Goal: Information Seeking & Learning: Learn about a topic

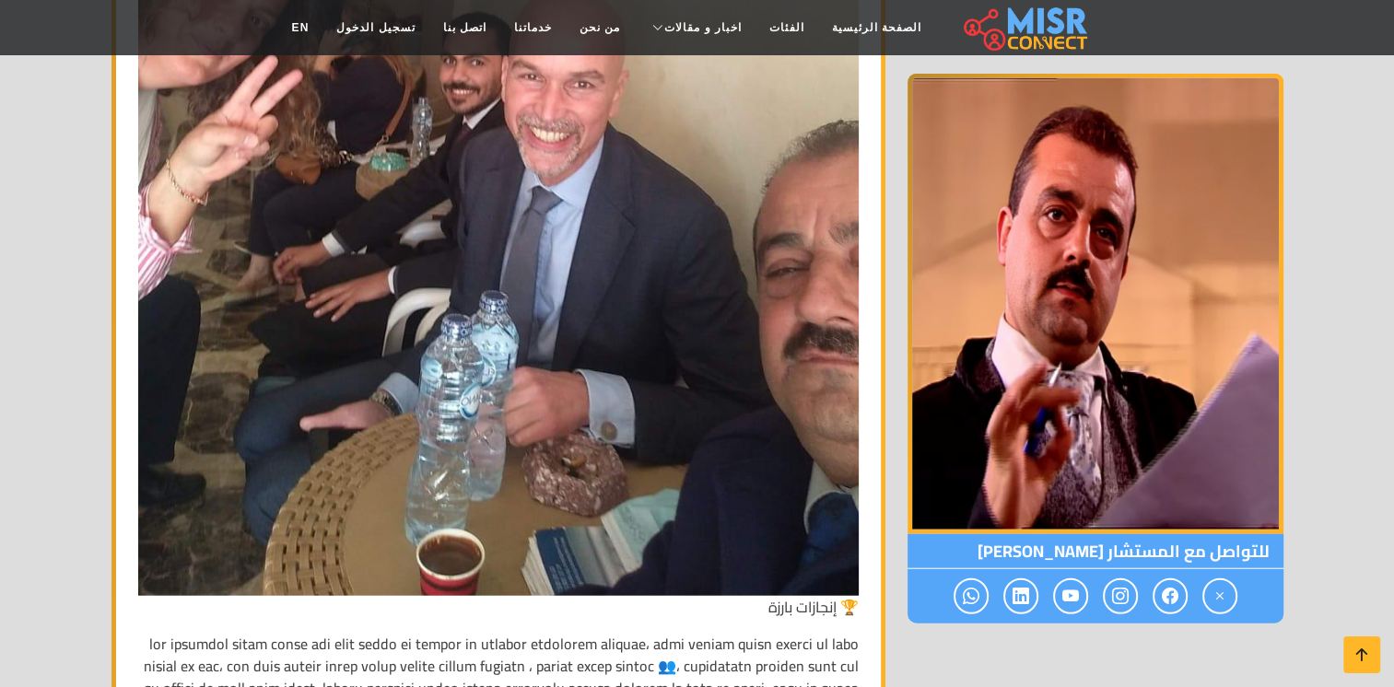
scroll to position [4271, 0]
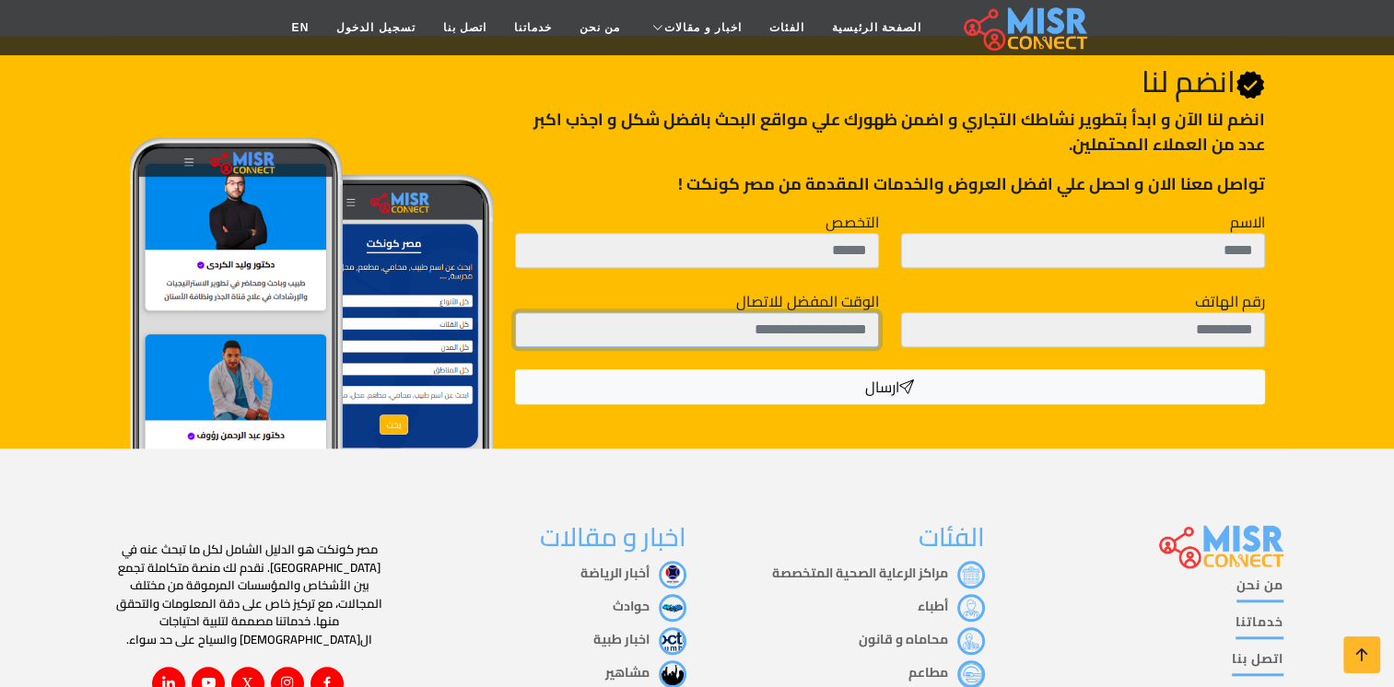
click at [877, 323] on input "الوقت المفضل للاتصال" at bounding box center [697, 329] width 364 height 35
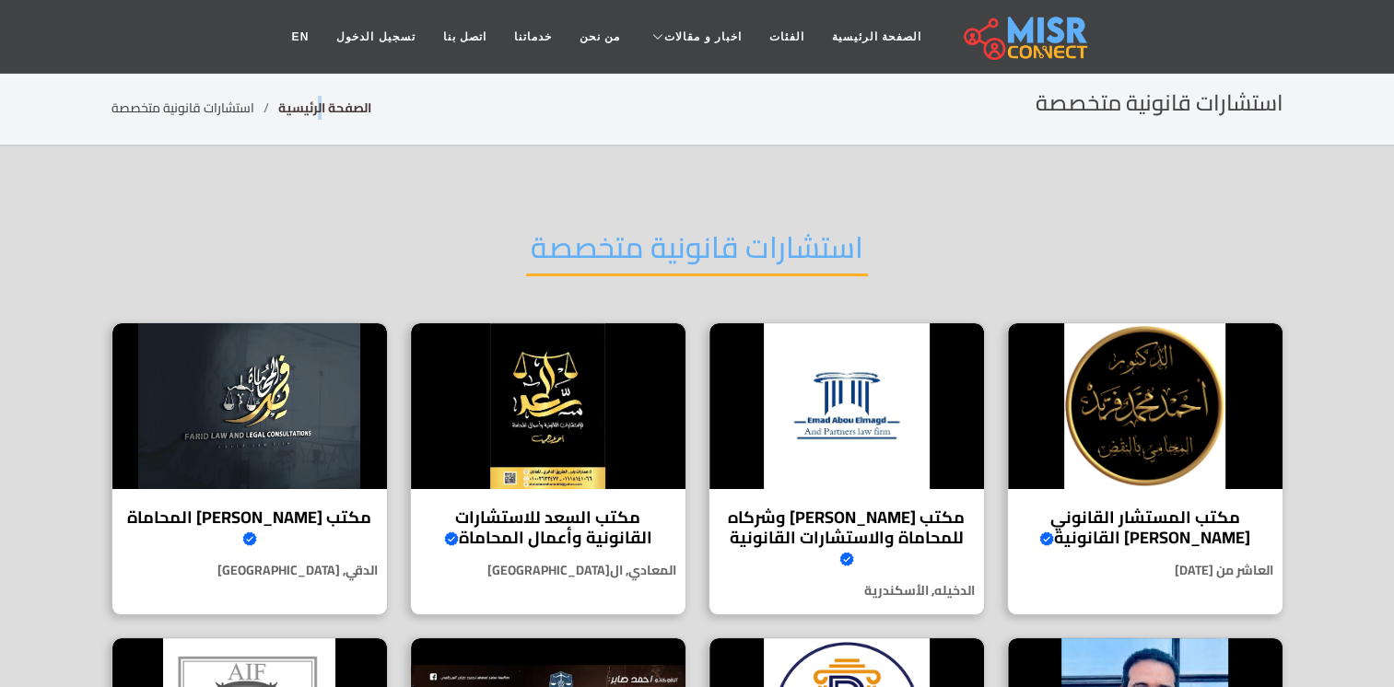
drag, startPoint x: 323, startPoint y: 94, endPoint x: 315, endPoint y: 106, distance: 14.1
click at [315, 106] on div "استشارات قانونية متخصصة الصفحة الرئيسية استشارات قانونية متخصصة" at bounding box center [697, 108] width 1172 height 36
click at [315, 106] on link "الصفحة الرئيسية" at bounding box center [324, 108] width 93 height 24
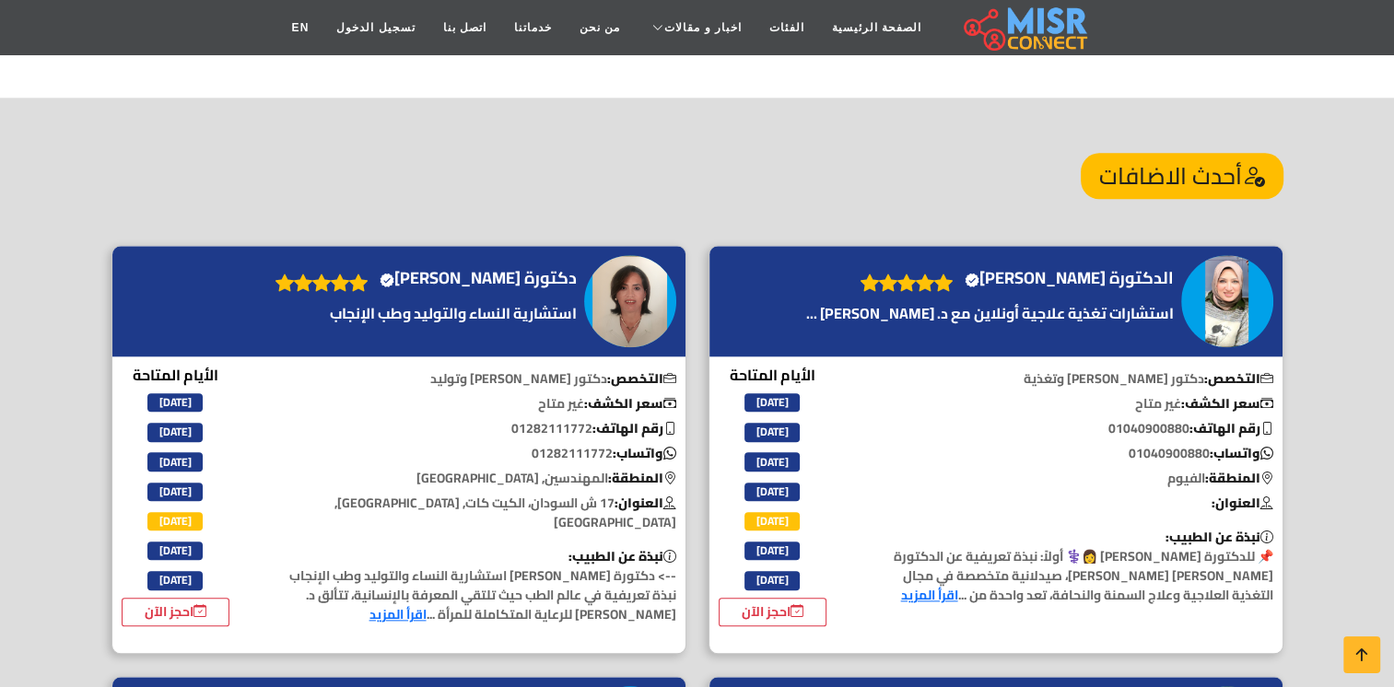
scroll to position [1876, 0]
click at [1248, 154] on icon at bounding box center [1253, 175] width 23 height 43
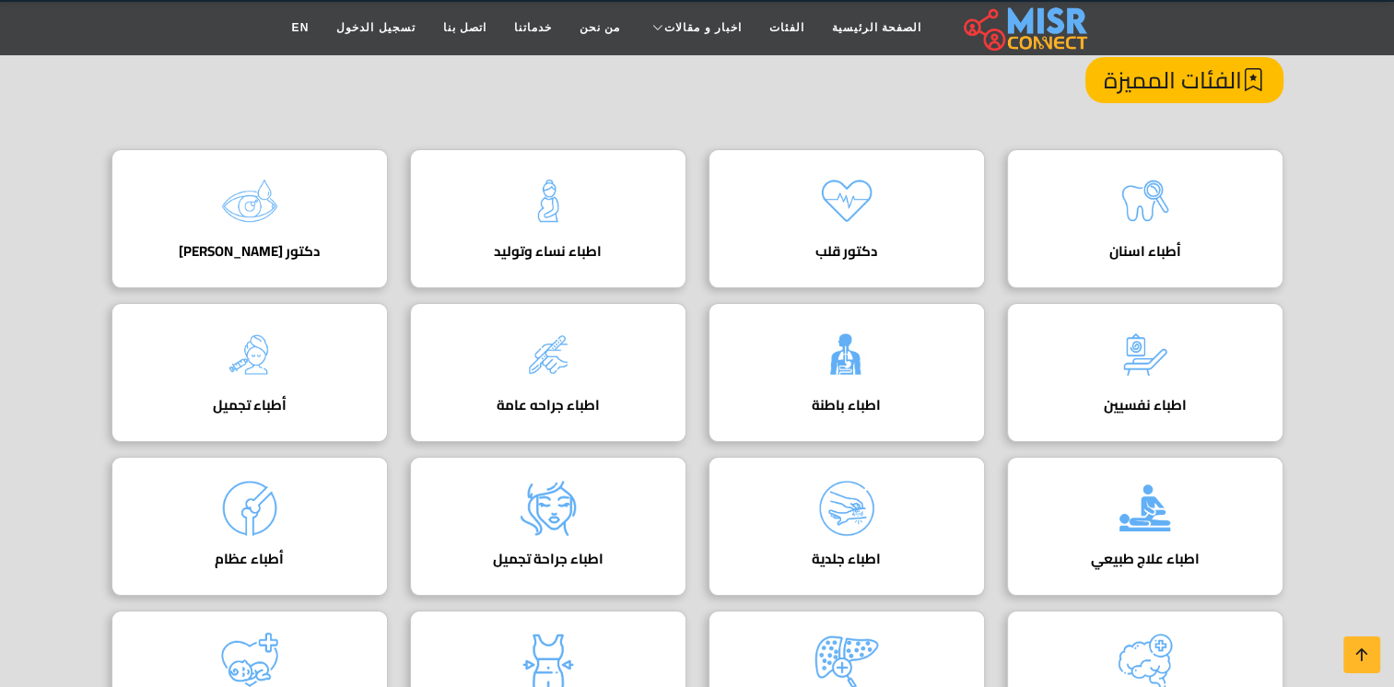
scroll to position [215, 0]
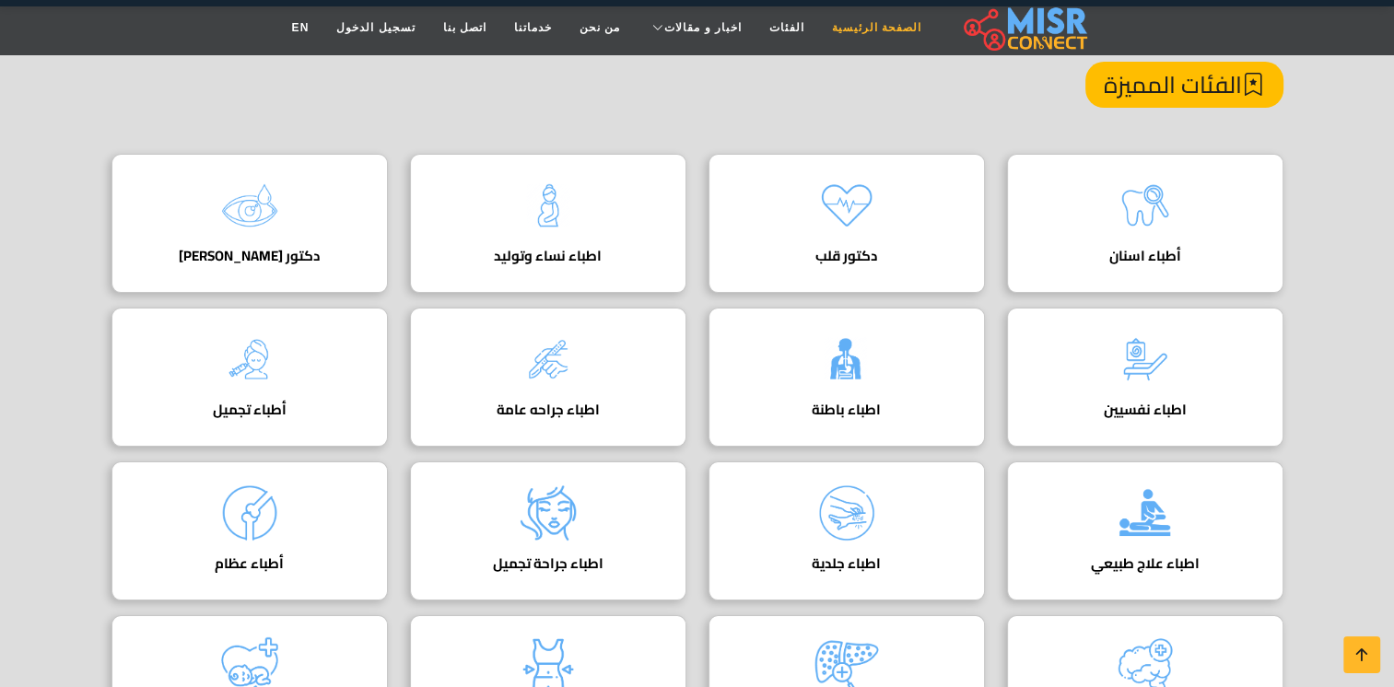
click at [841, 17] on link "الصفحة الرئيسية" at bounding box center [876, 27] width 117 height 35
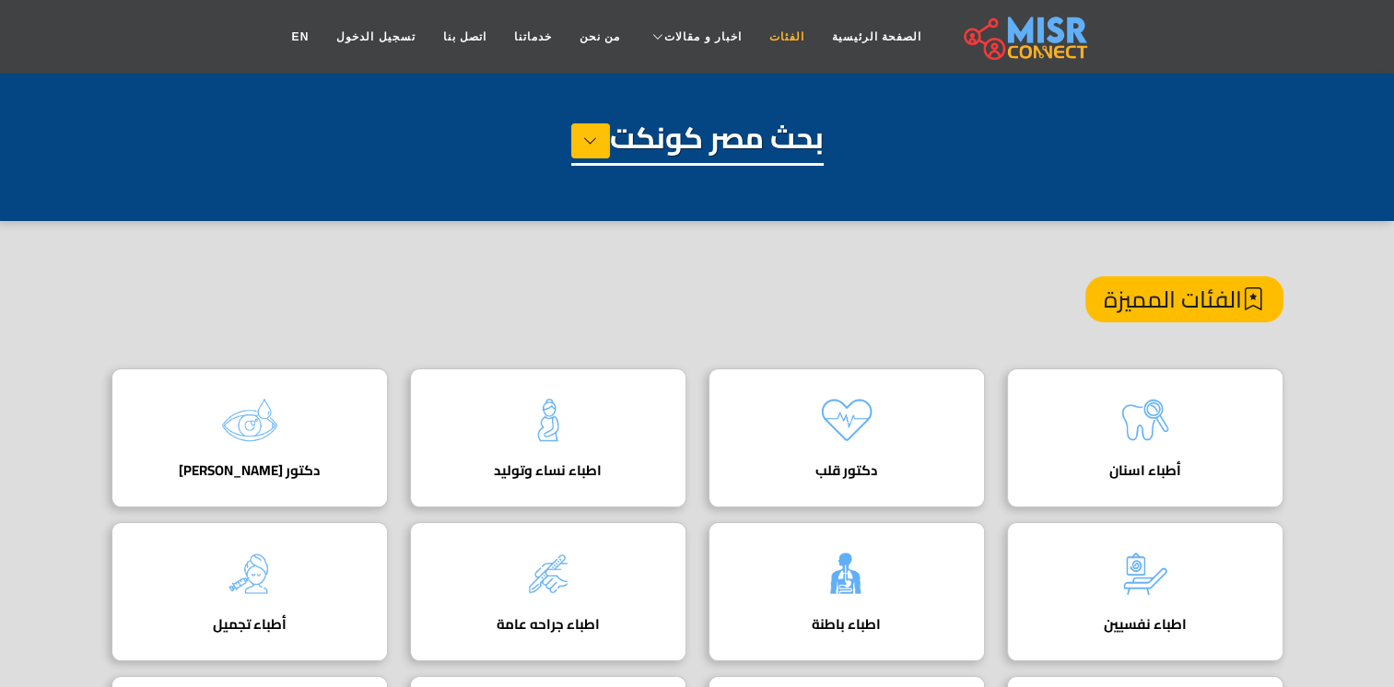
click at [767, 36] on link "الفئات" at bounding box center [787, 36] width 63 height 35
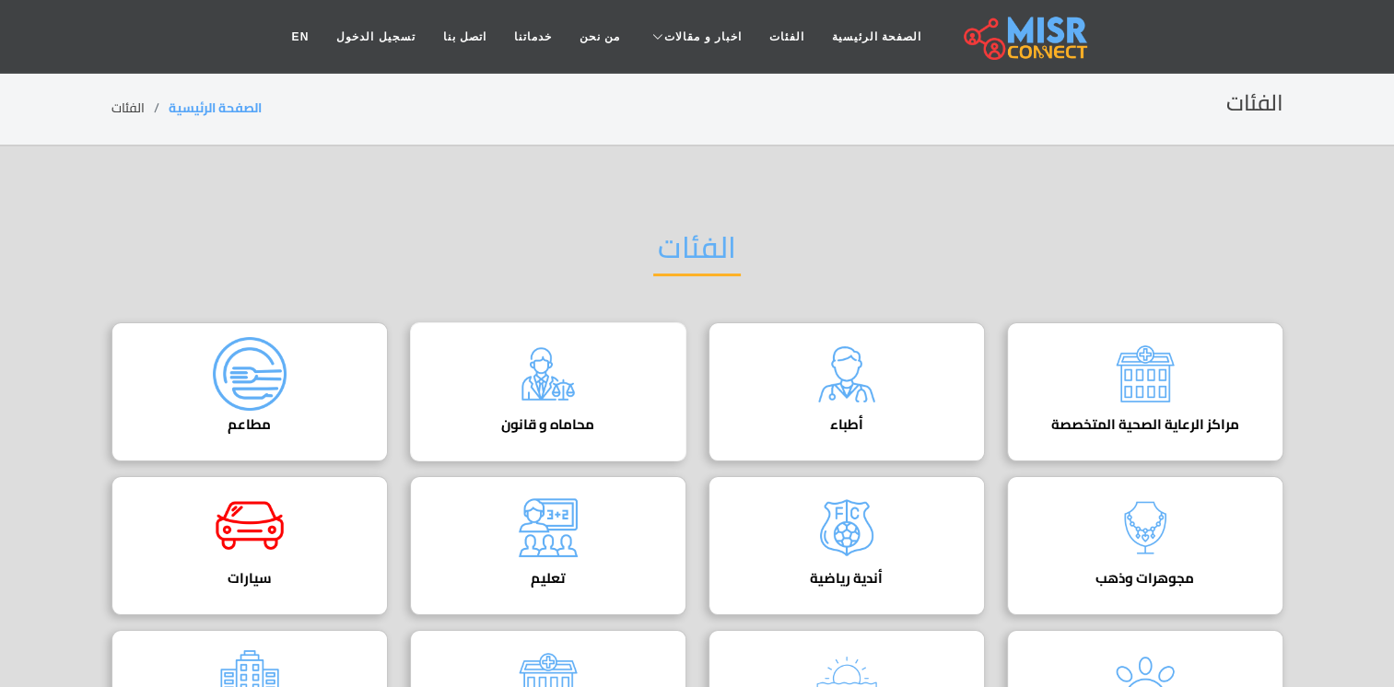
click at [573, 378] on img at bounding box center [548, 374] width 74 height 74
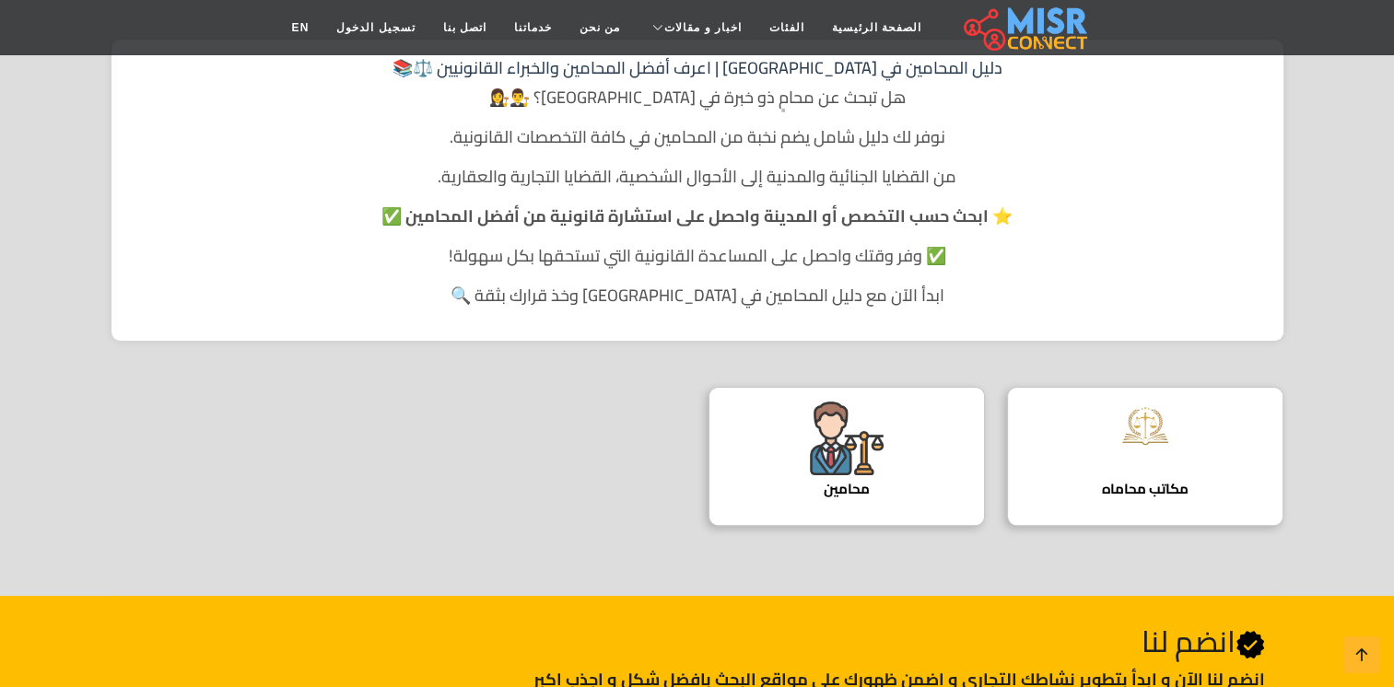
scroll to position [354, 0]
click at [886, 455] on div "محامين دليل المحامين" at bounding box center [847, 456] width 276 height 139
click at [850, 496] on h4 "محامين" at bounding box center [846, 489] width 219 height 17
click at [833, 504] on div "محامين دليل المحامين" at bounding box center [847, 456] width 276 height 139
click at [838, 503] on div "محامين دليل المحامين" at bounding box center [847, 456] width 276 height 139
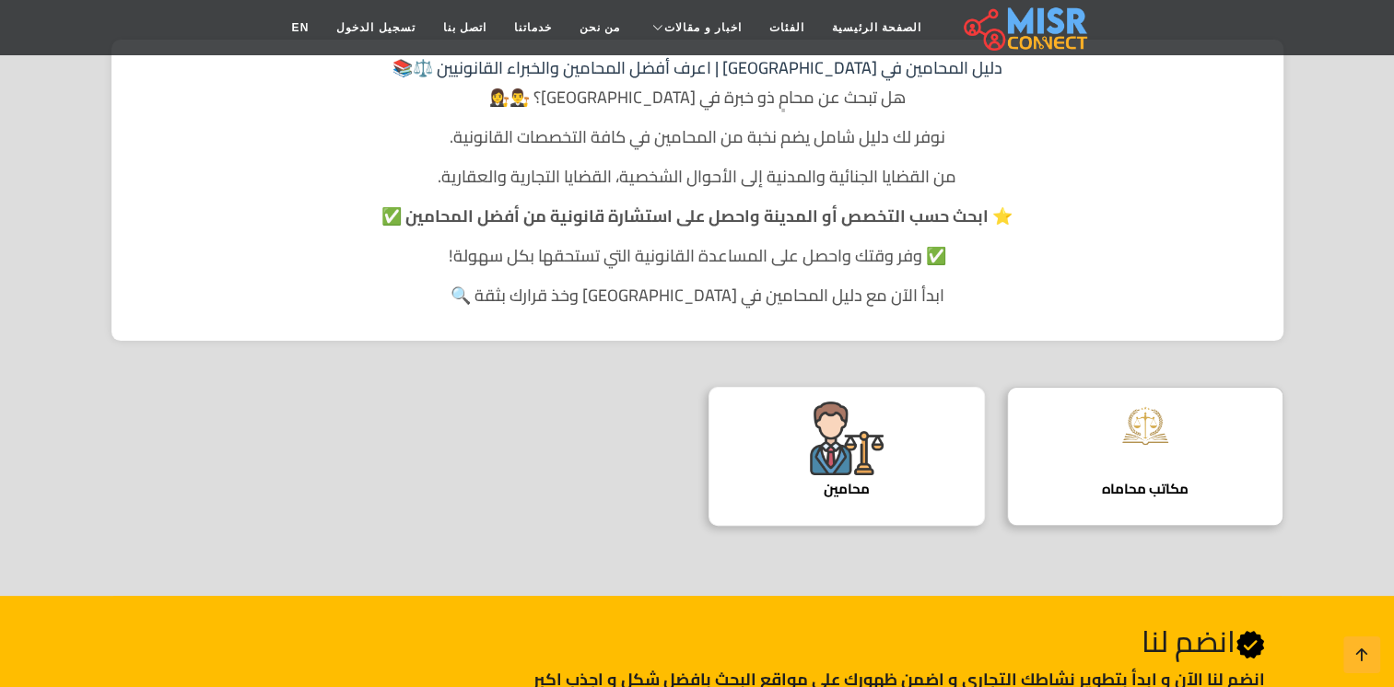
click at [838, 503] on div "محامين دليل المحامين" at bounding box center [847, 456] width 276 height 139
click at [1058, 461] on div "مكاتب محاماه دليل مكاتب المحاماة" at bounding box center [1145, 456] width 276 height 139
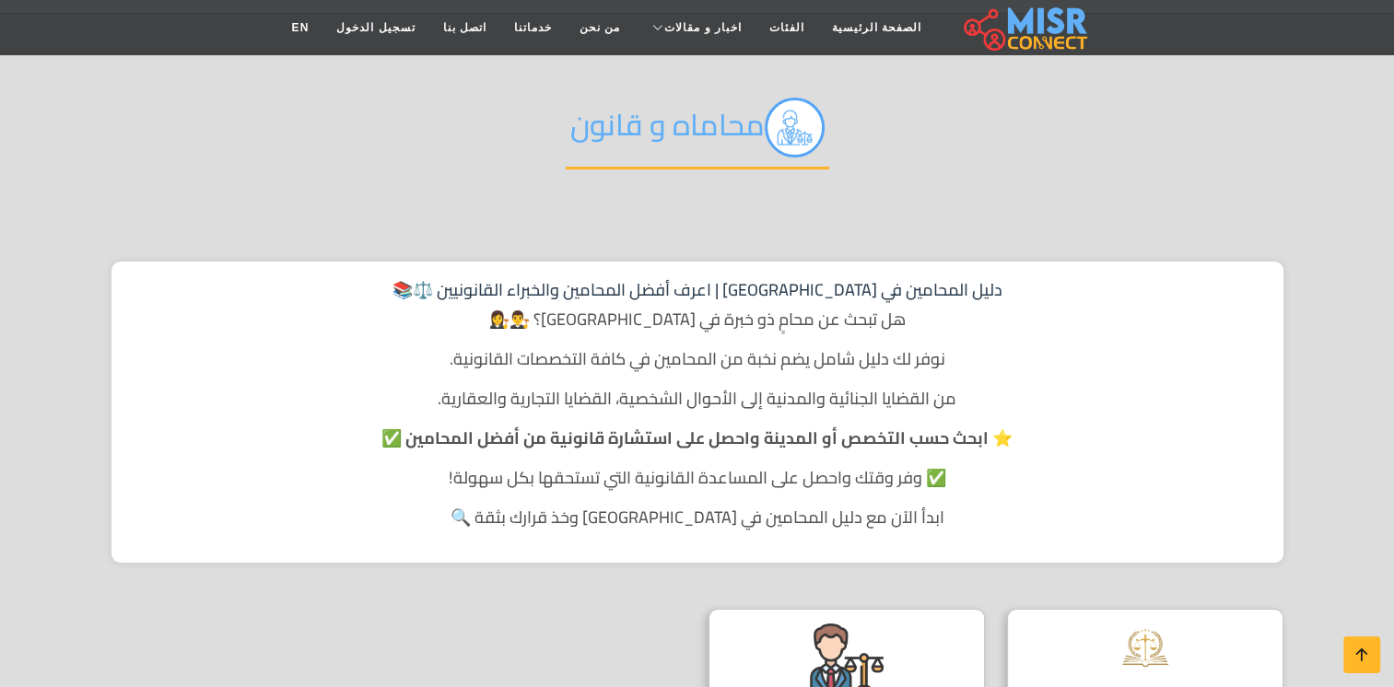
scroll to position [0, 0]
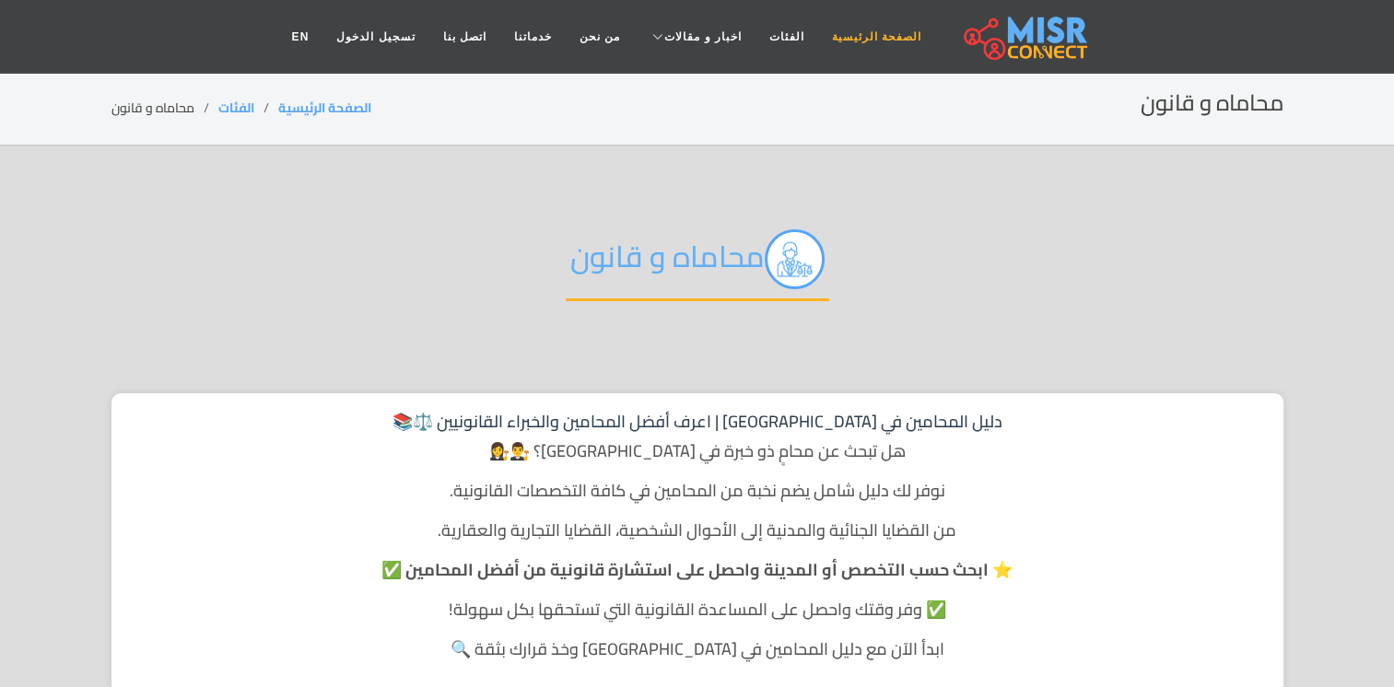
click at [862, 49] on link "الصفحة الرئيسية" at bounding box center [876, 36] width 117 height 35
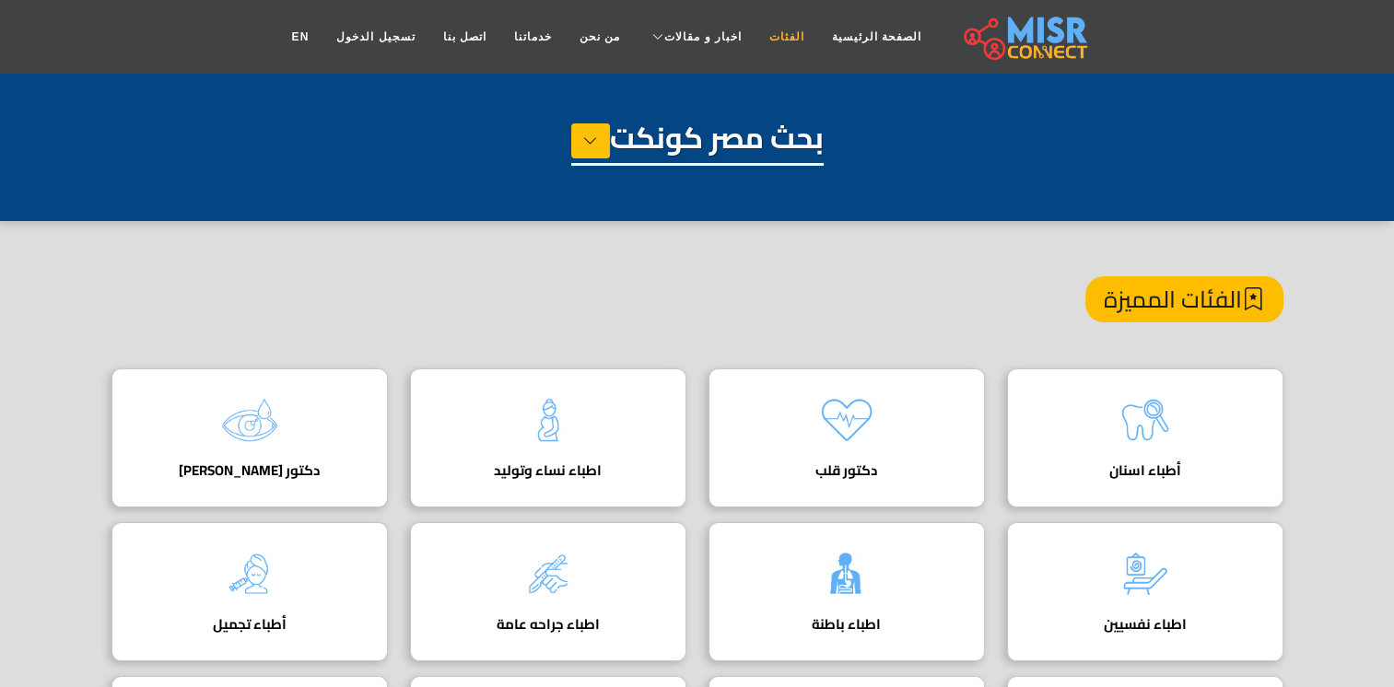
click at [787, 42] on link "الفئات" at bounding box center [787, 36] width 63 height 35
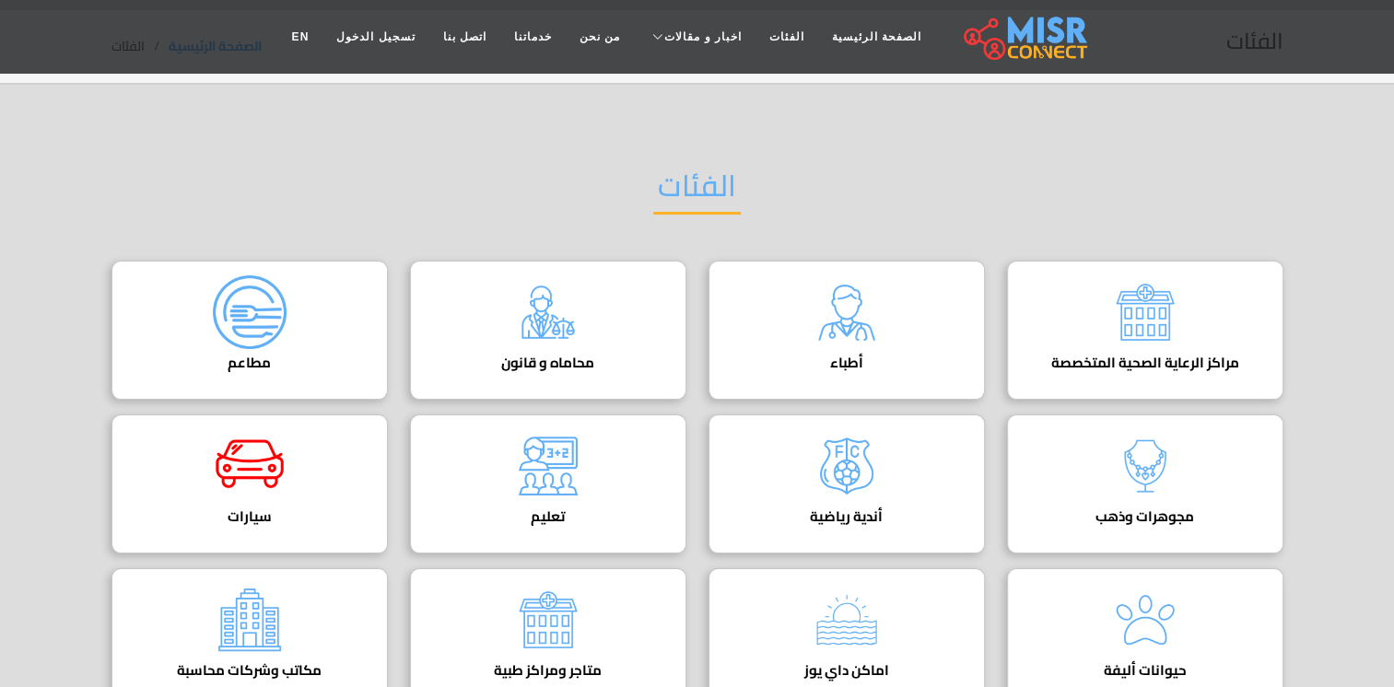
scroll to position [276, 0]
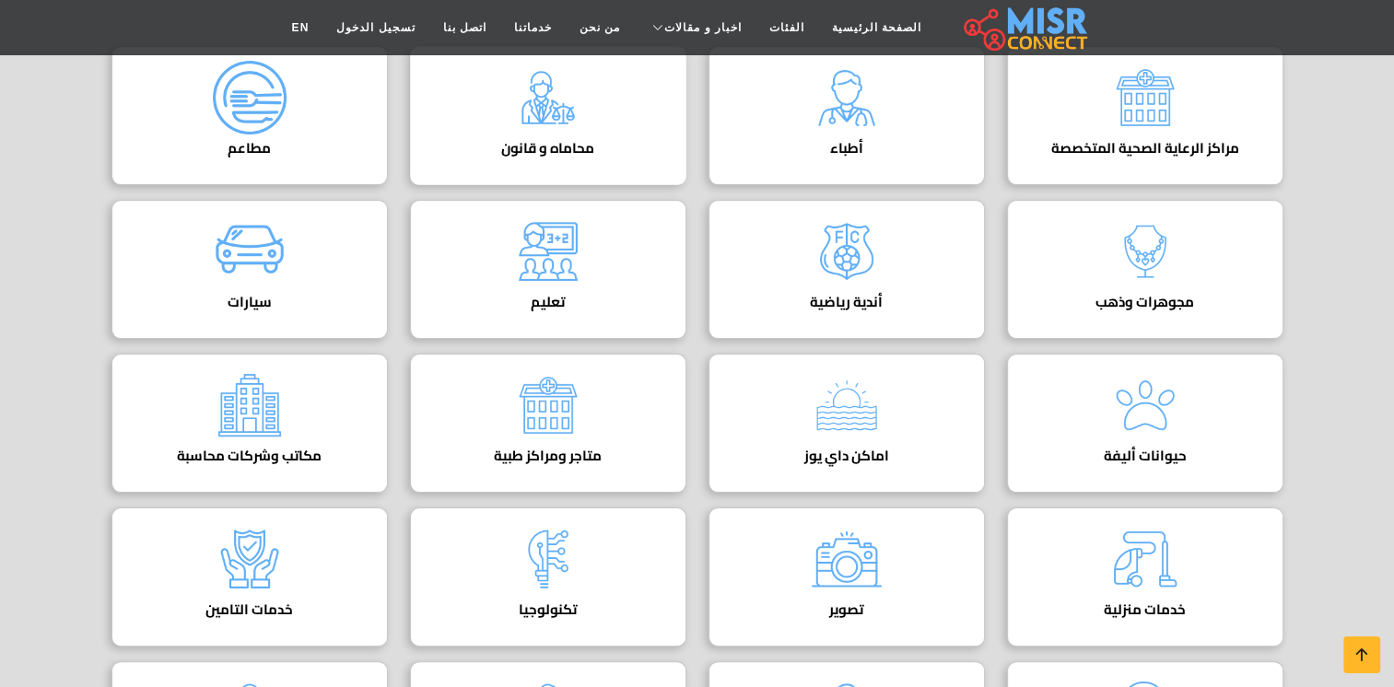
click at [552, 130] on img at bounding box center [548, 98] width 74 height 74
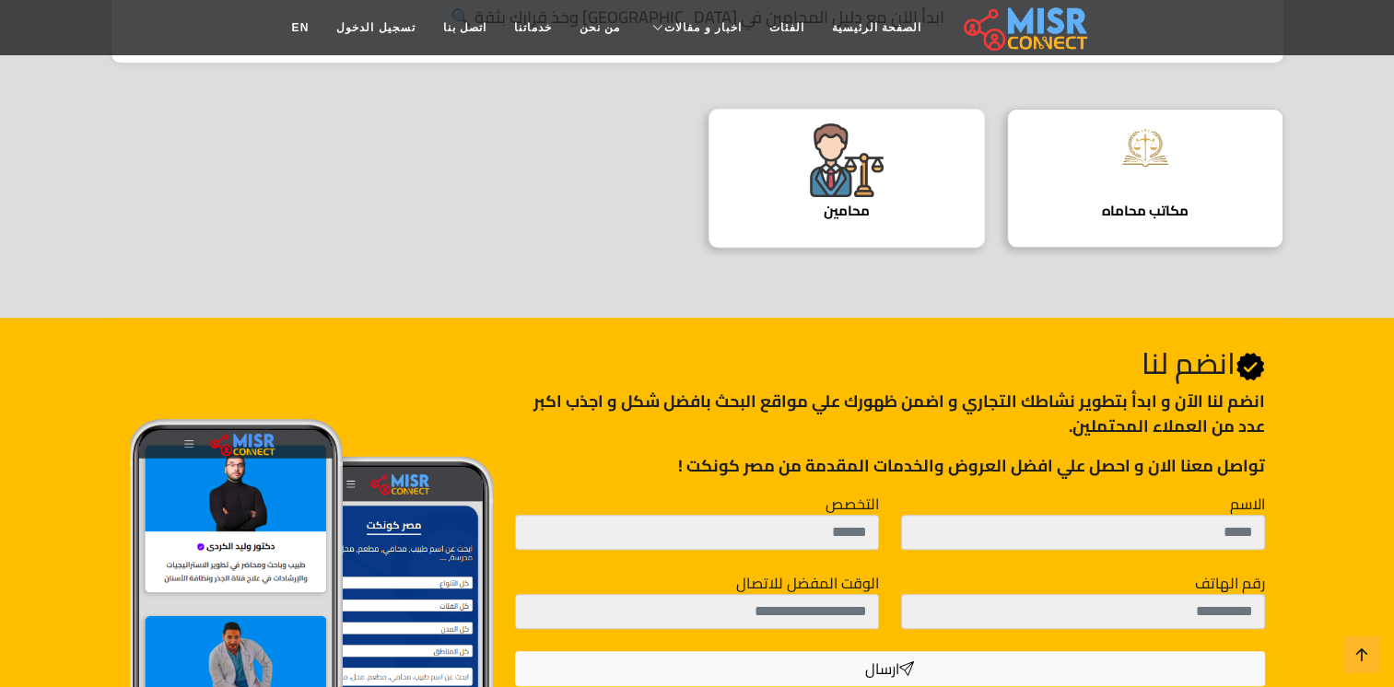
scroll to position [645, 0]
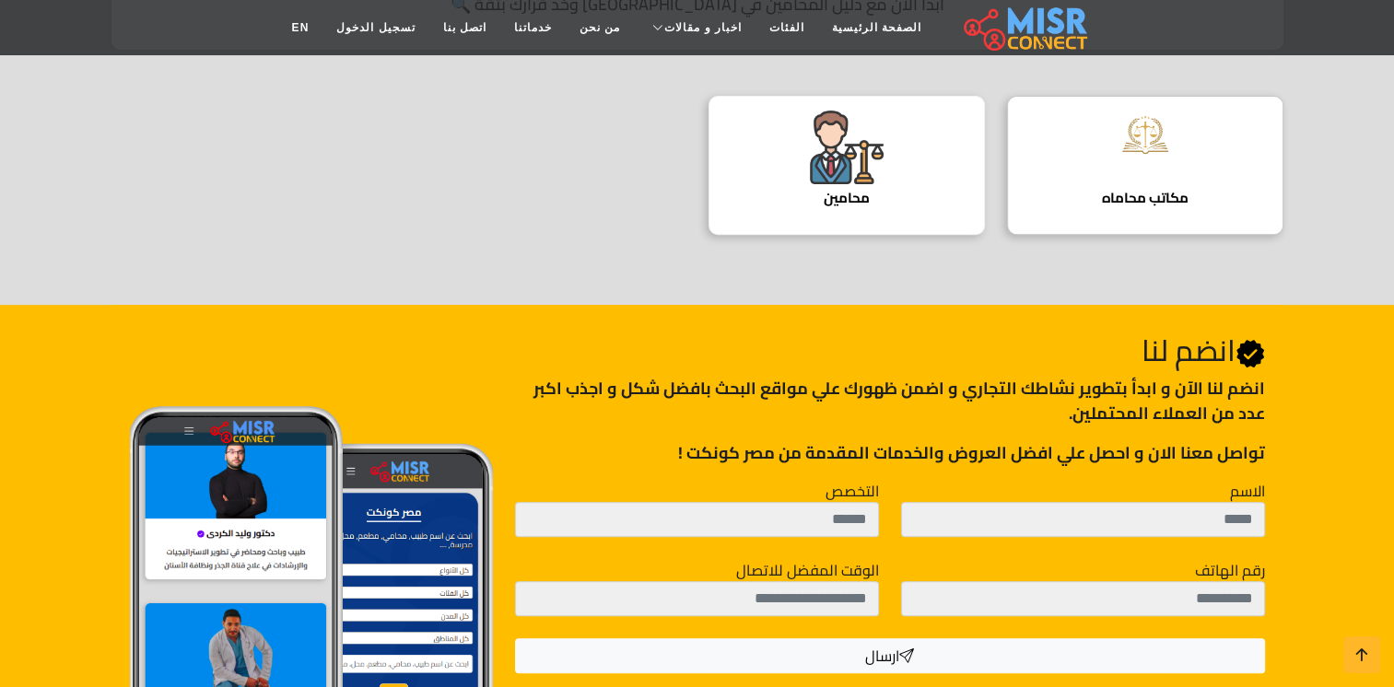
click at [844, 190] on h4 "محامين" at bounding box center [846, 198] width 219 height 17
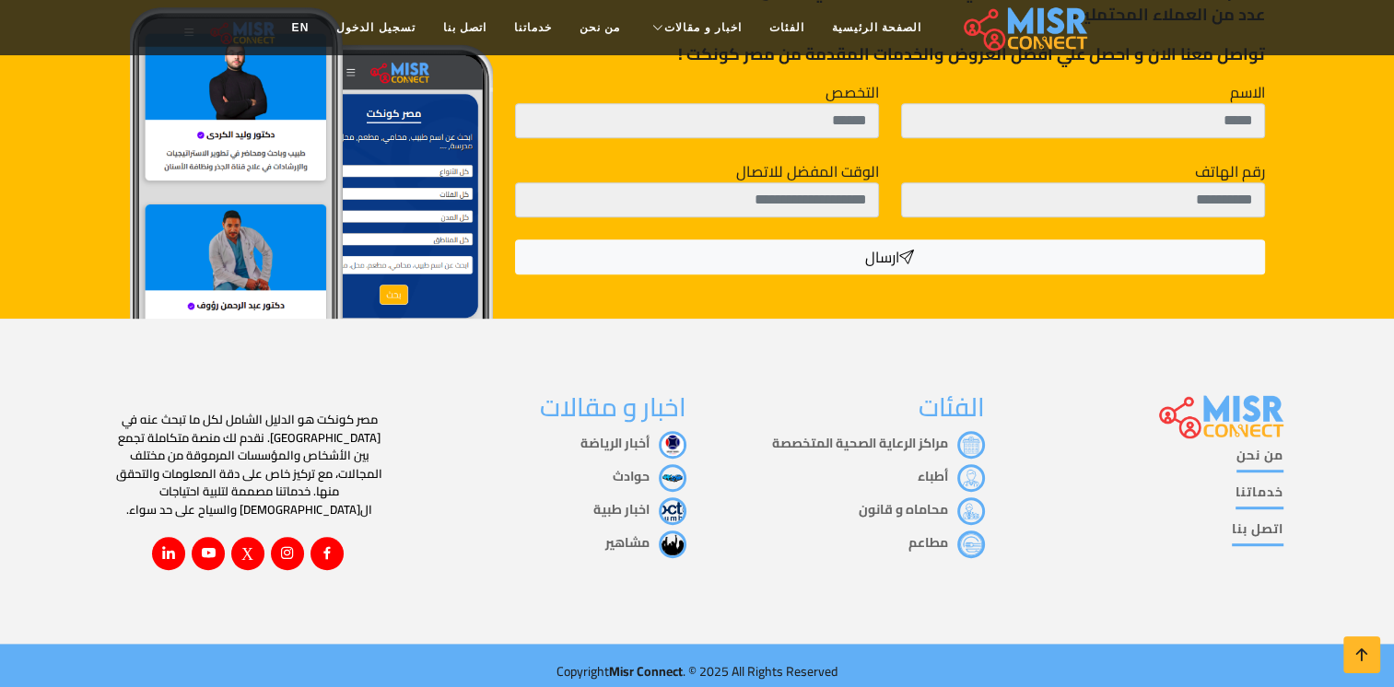
scroll to position [1046, 0]
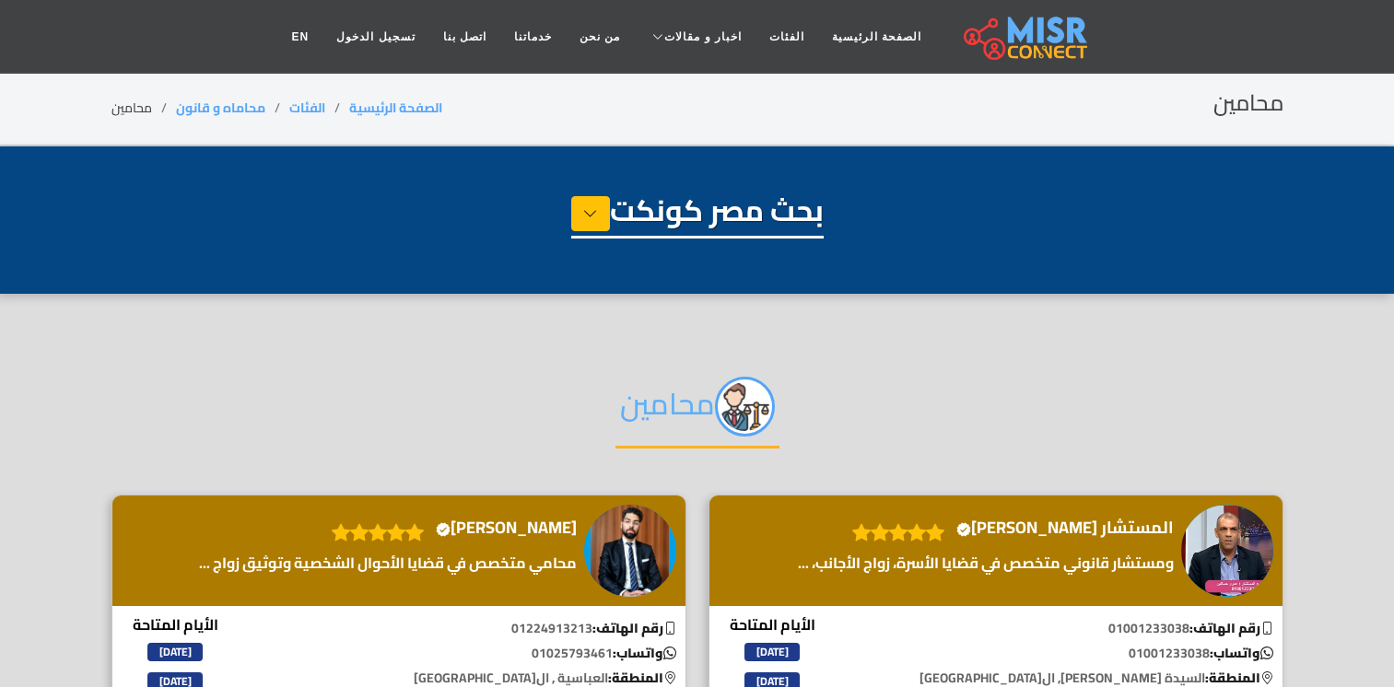
select select "**********"
select select "*******"
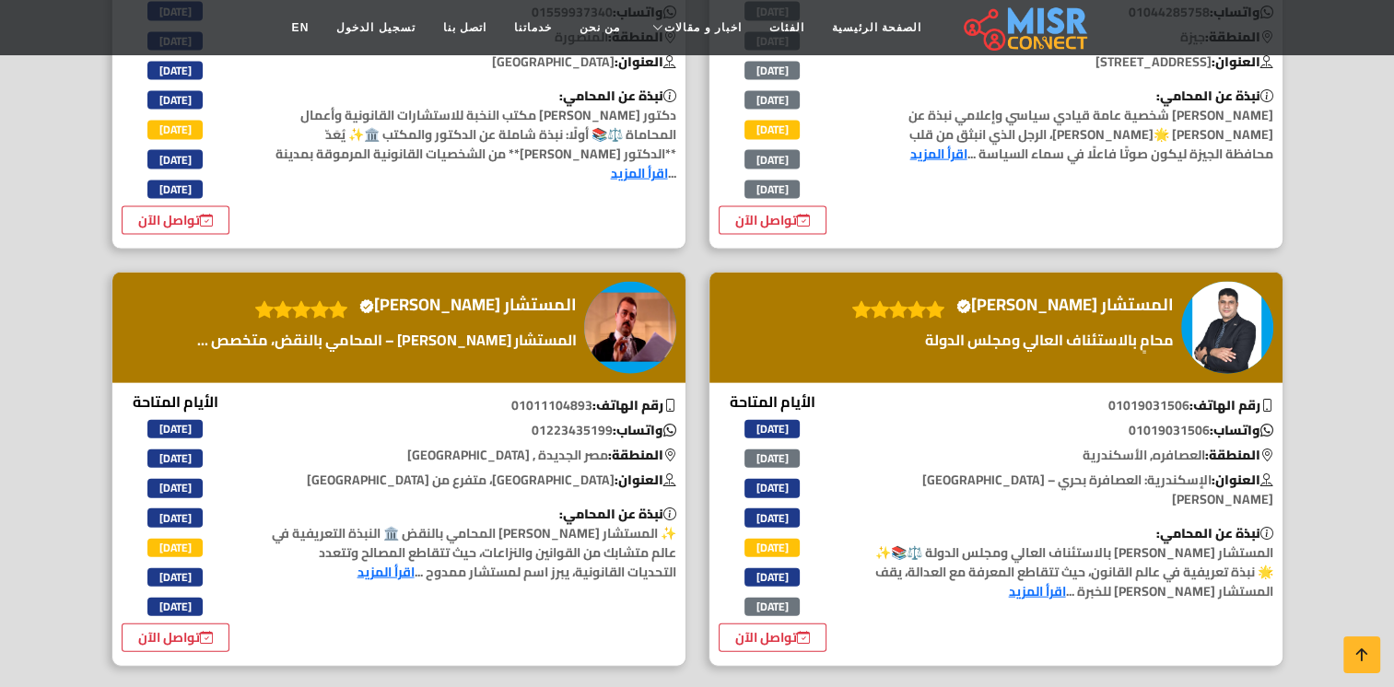
scroll to position [4054, 0]
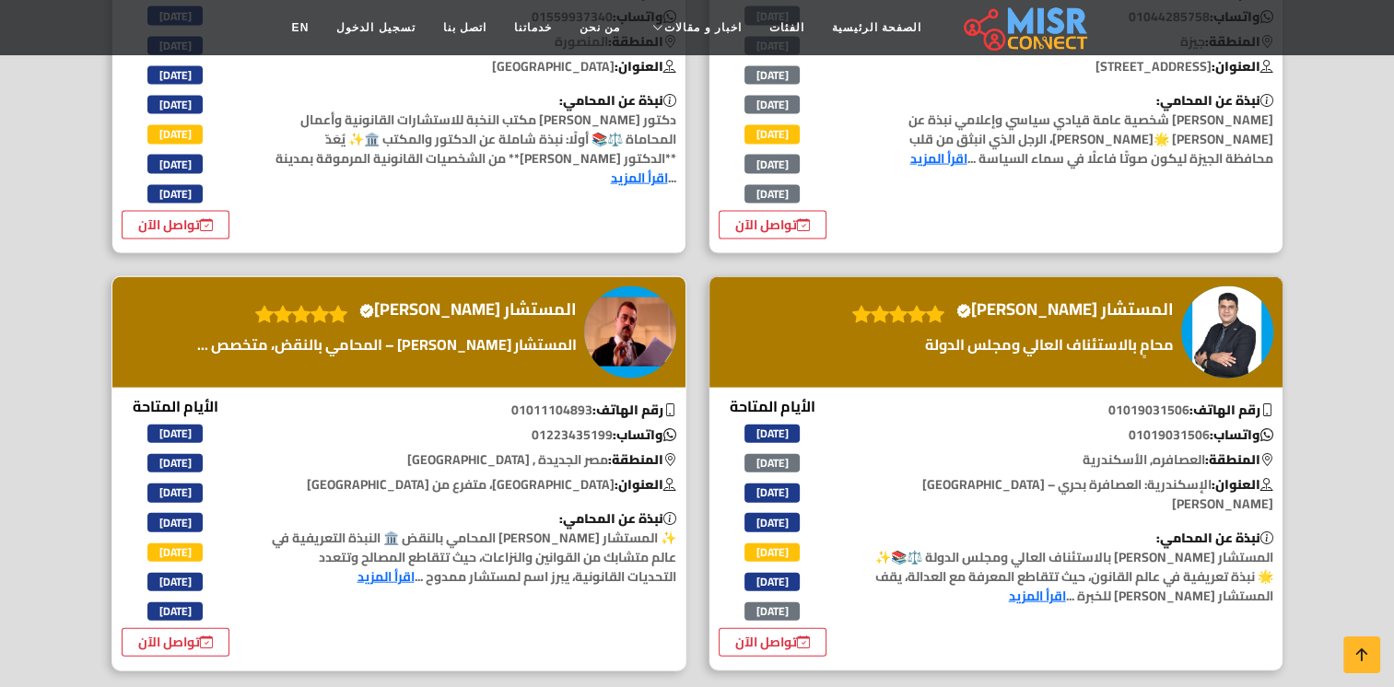
drag, startPoint x: 280, startPoint y: 190, endPoint x: 259, endPoint y: 186, distance: 21.5
click at [259, 300] on span at bounding box center [301, 314] width 92 height 28
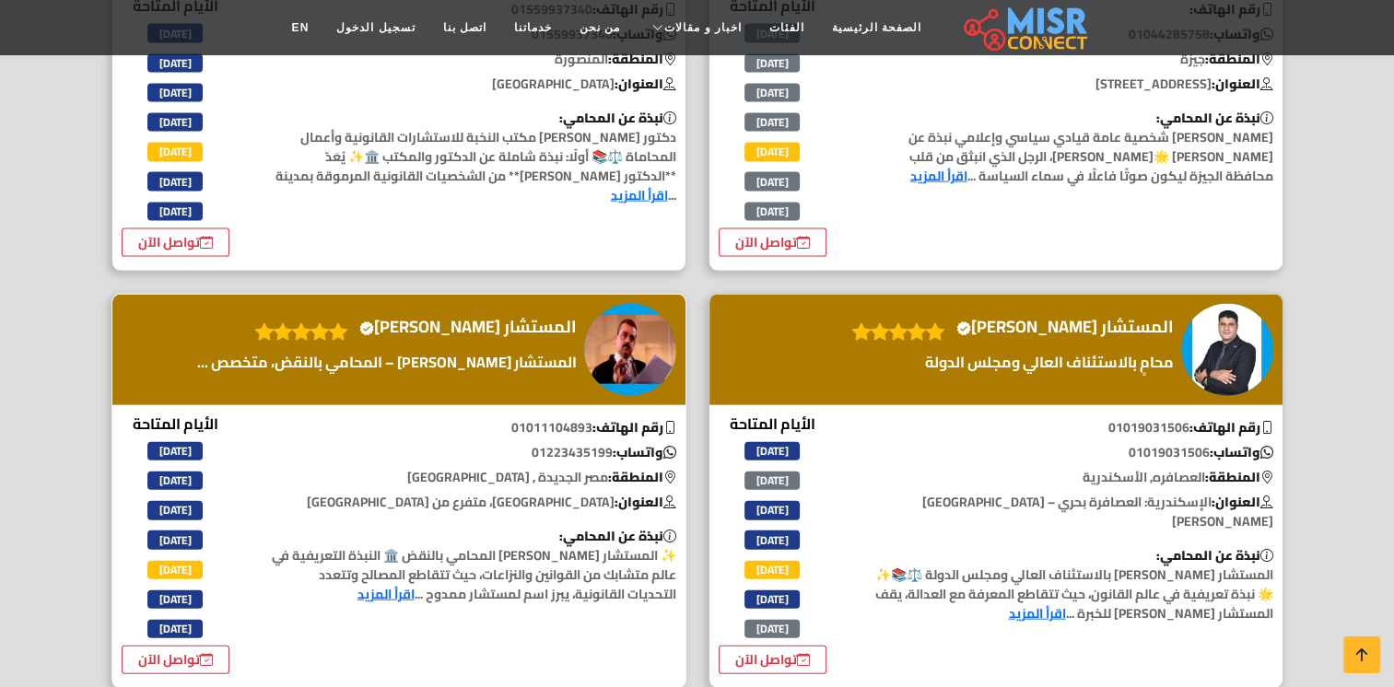
scroll to position [4040, 0]
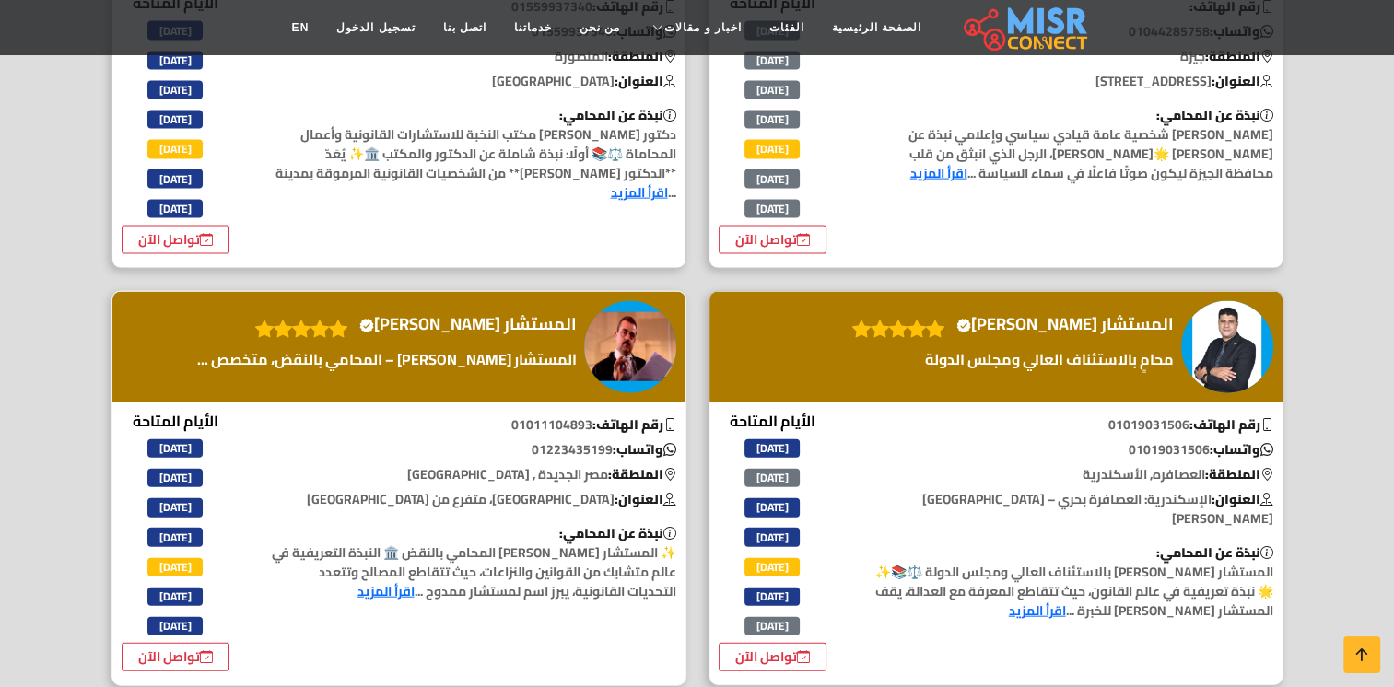
click at [397, 580] on link "اقرأ المزيد" at bounding box center [386, 592] width 57 height 24
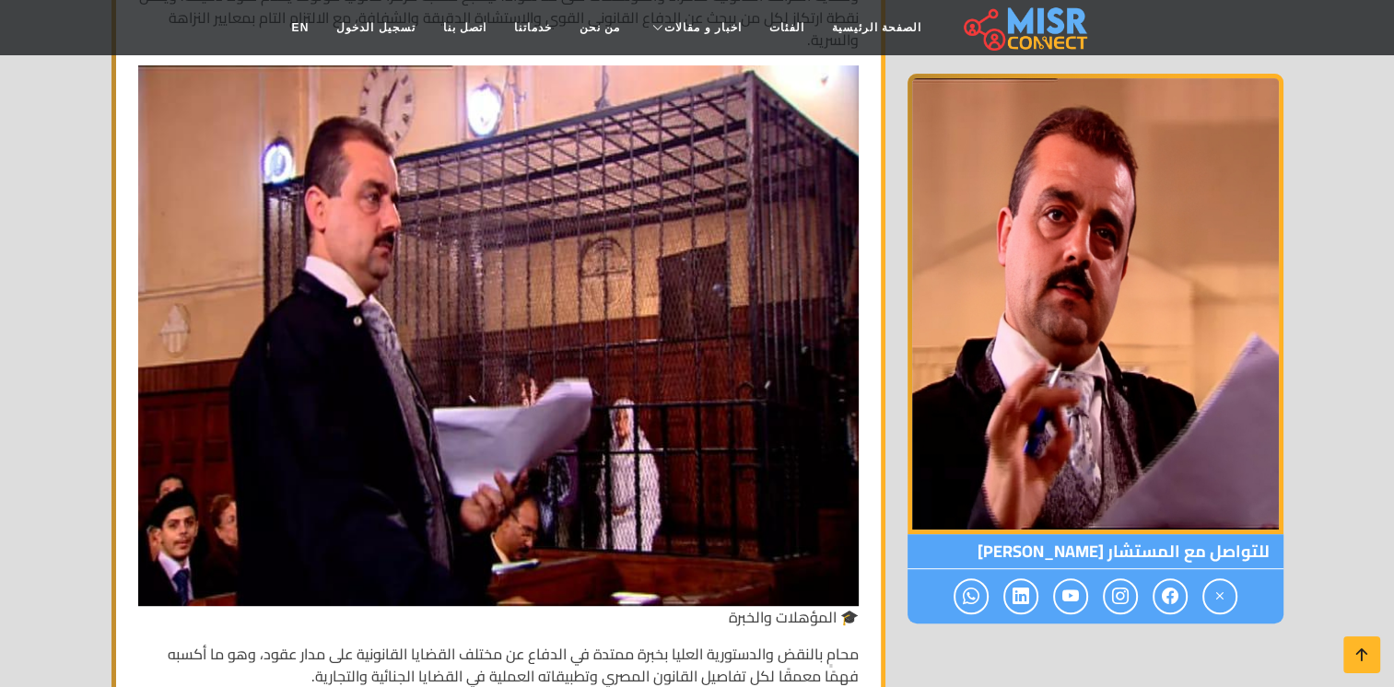
scroll to position [766, 0]
